Goal: Use online tool/utility

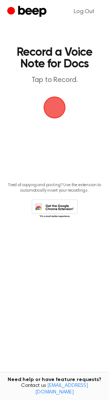
click at [52, 110] on span "button" at bounding box center [54, 107] width 20 height 20
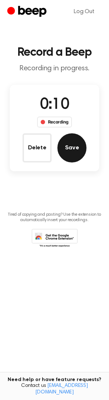
click at [77, 144] on button "Save" at bounding box center [72, 147] width 29 height 29
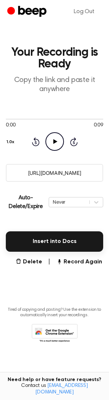
click at [54, 141] on icon at bounding box center [55, 141] width 4 height 5
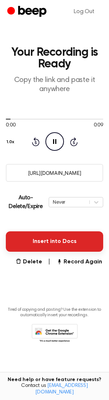
click at [64, 237] on button "Insert into Docs" at bounding box center [55, 241] width 98 height 20
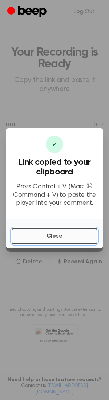
click at [55, 237] on button "Close" at bounding box center [55, 236] width 86 height 16
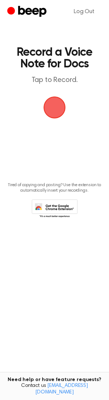
click at [61, 107] on span "button" at bounding box center [54, 107] width 20 height 20
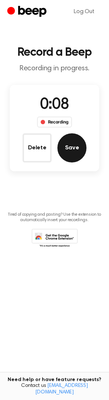
click at [83, 147] on button "Save" at bounding box center [72, 147] width 29 height 29
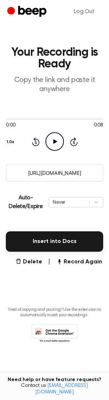
click at [60, 143] on icon "Play Audio" at bounding box center [55, 141] width 19 height 19
